Goal: Complete application form

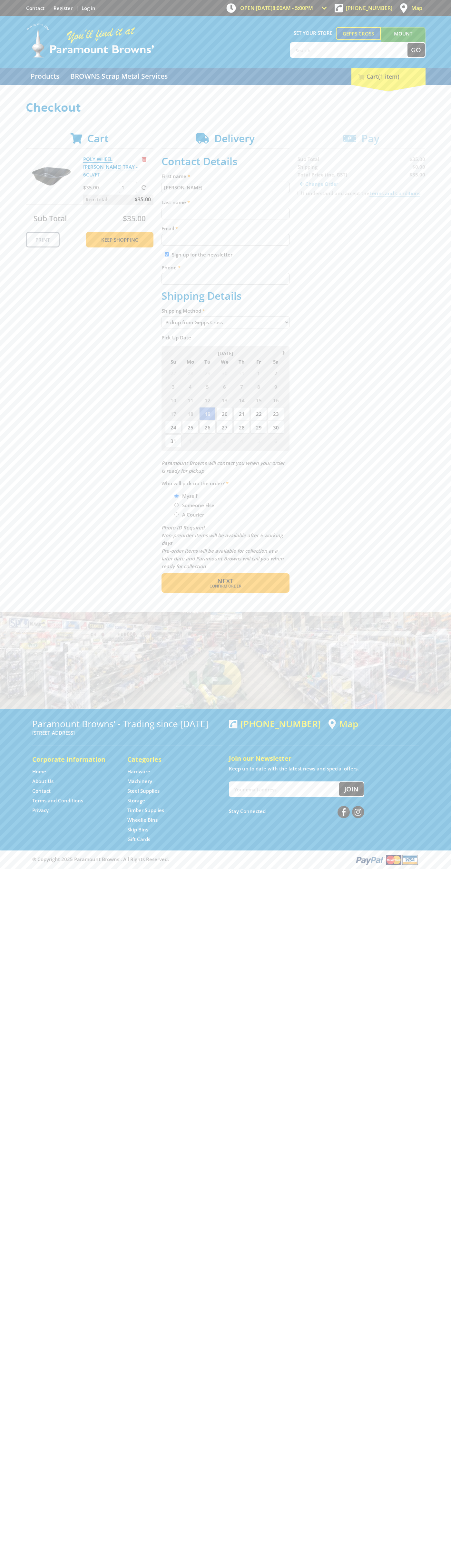
type input "[PERSON_NAME]"
type input "[EMAIL_ADDRESS][DOMAIN_NAME]"
type input "0293744000"
click at [226, 581] on span "Next" at bounding box center [225, 580] width 16 height 8
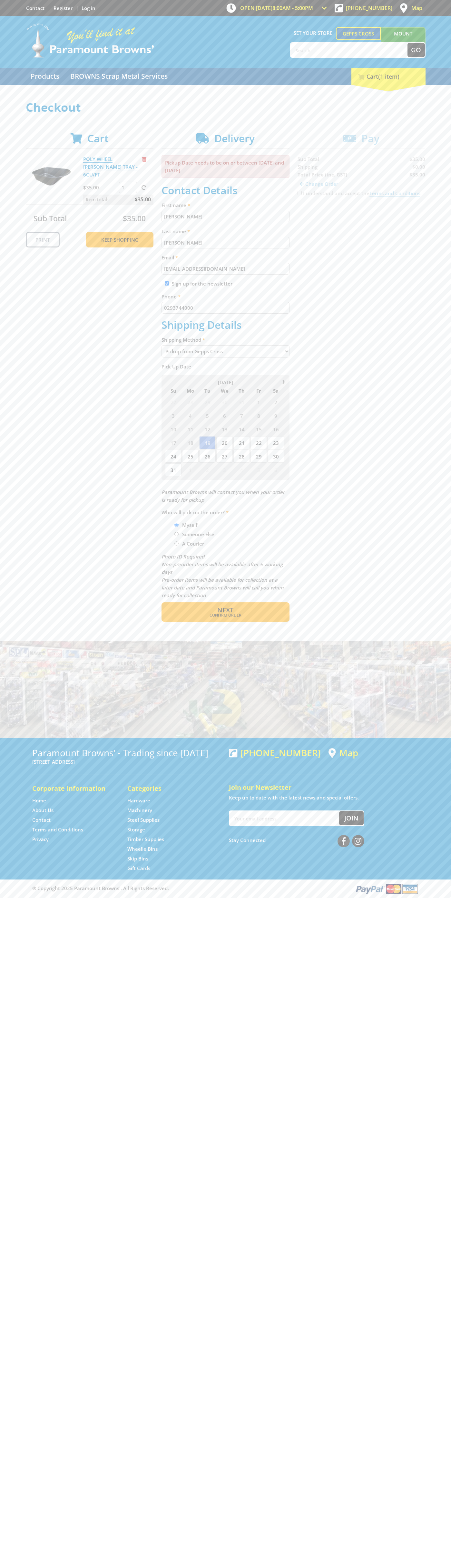
type input "[PERSON_NAME]"
click at [226, 615] on span "Confirm order" at bounding box center [225, 615] width 100 height 4
type input "[PERSON_NAME]"
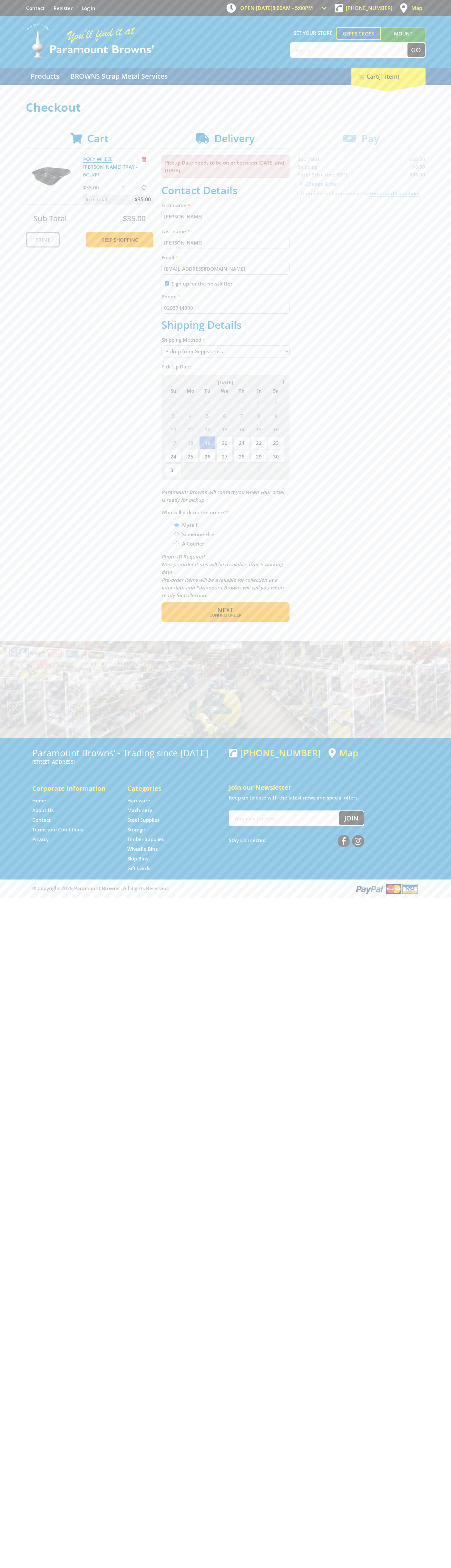
click at [226, 610] on span "Next" at bounding box center [225, 609] width 16 height 8
